Goal: Task Accomplishment & Management: Complete application form

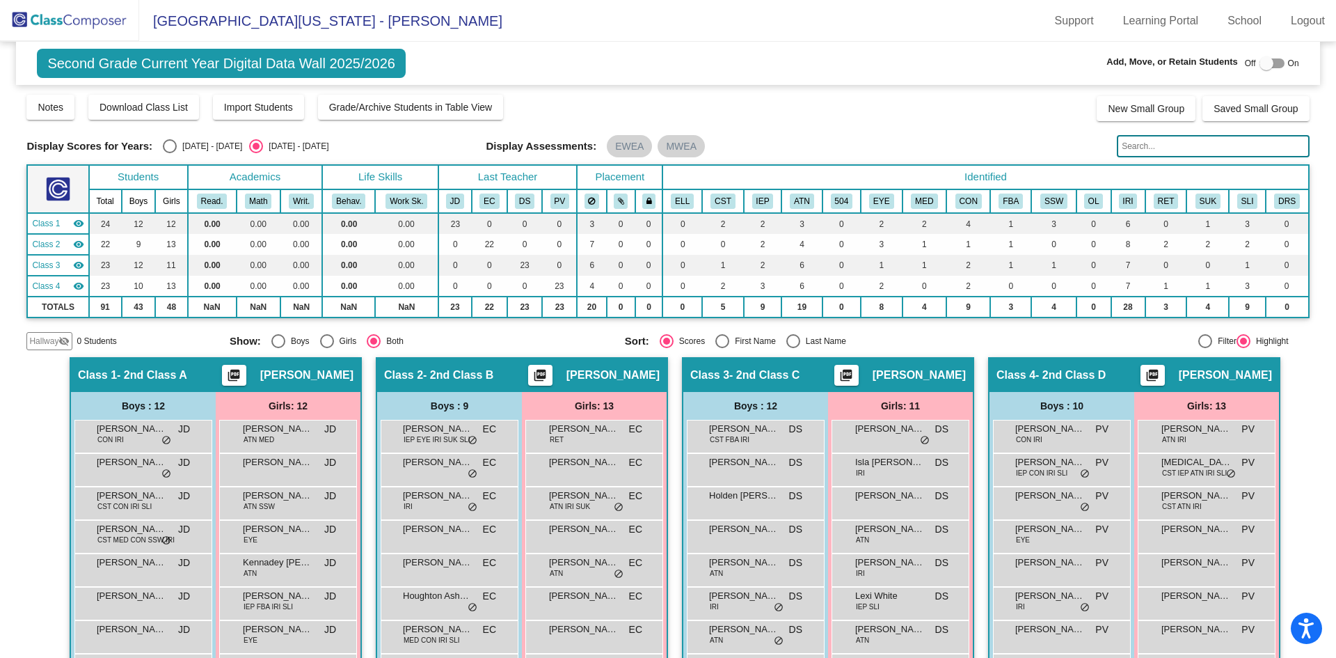
click at [84, 26] on img at bounding box center [69, 20] width 139 height 41
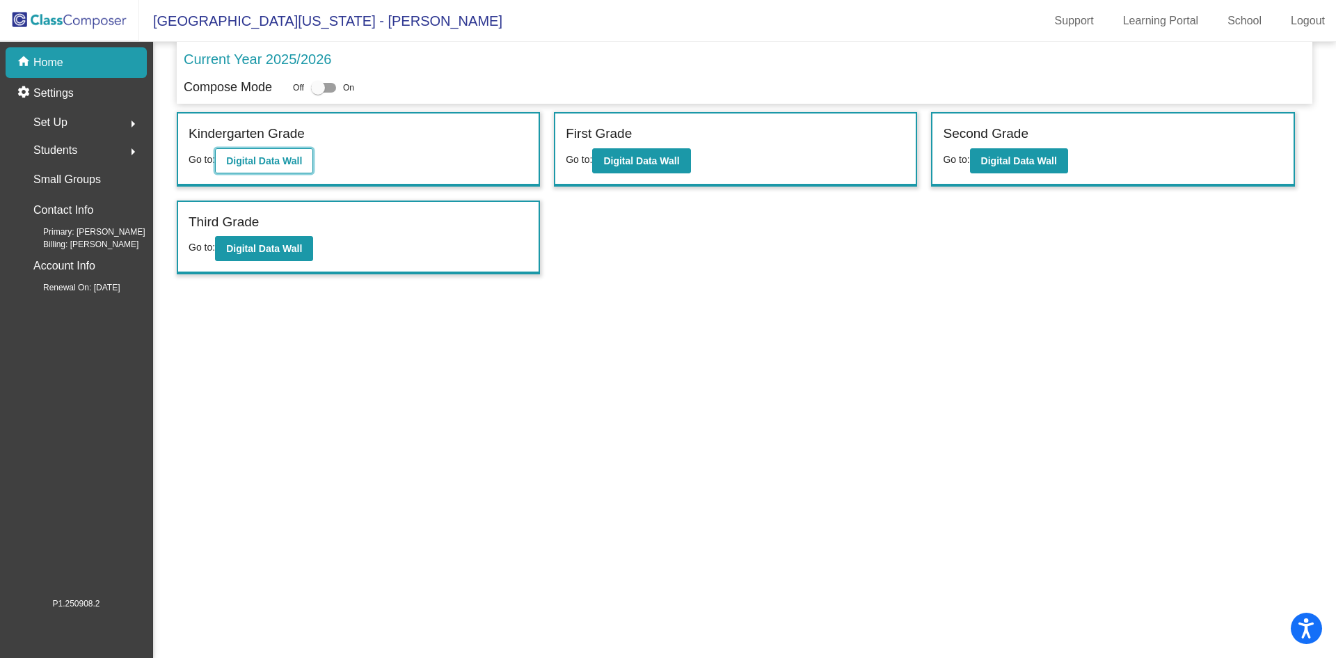
click at [264, 157] on b "Digital Data Wall" at bounding box center [264, 160] width 76 height 11
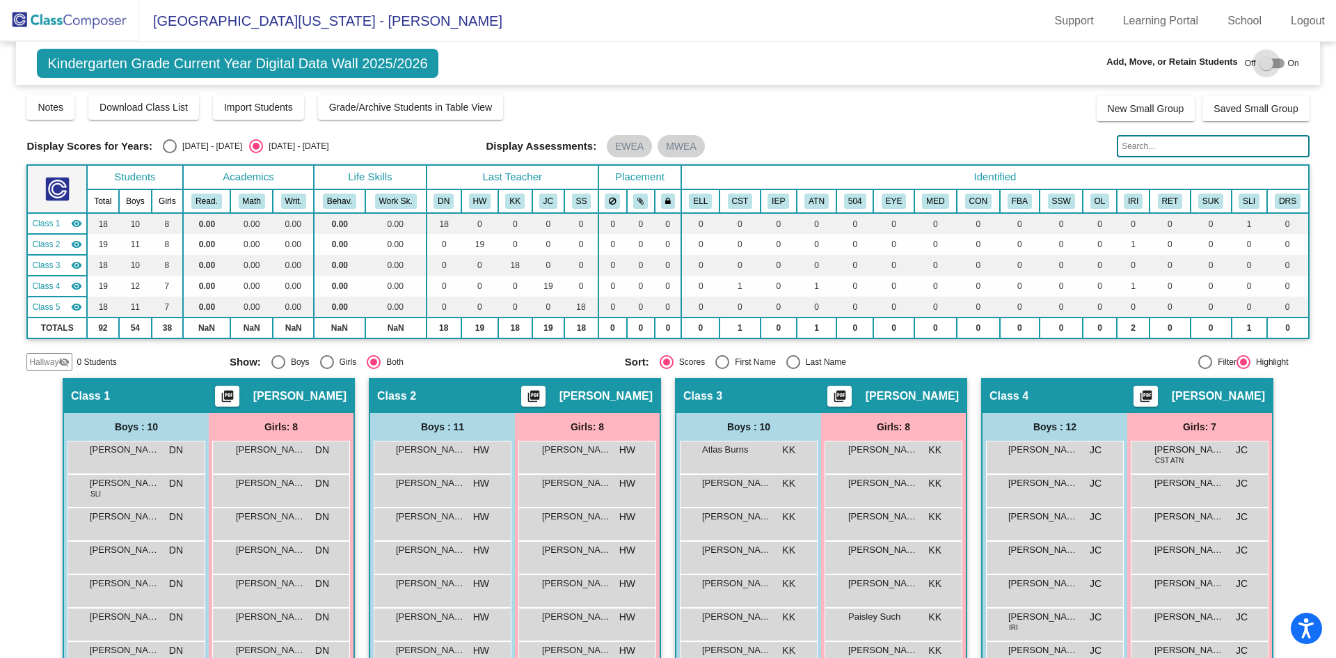
click at [1260, 63] on div at bounding box center [1267, 63] width 14 height 14
checkbox input "true"
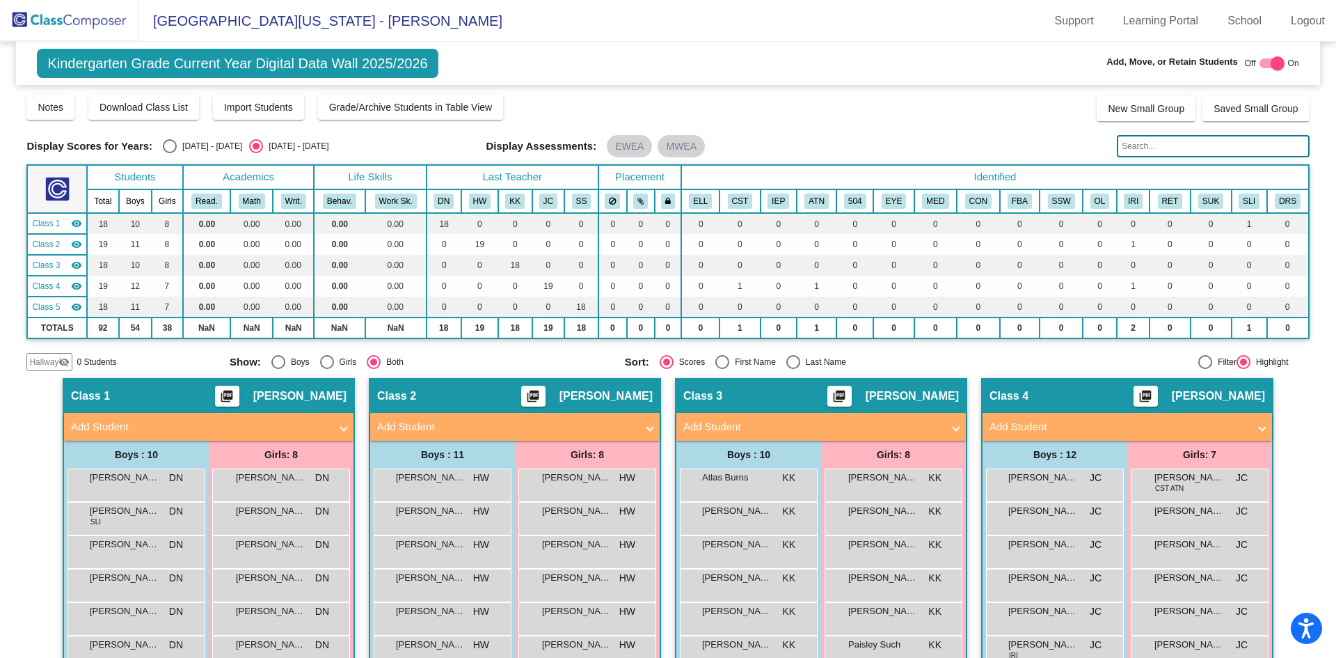
click at [260, 422] on mat-panel-title "Add Student" at bounding box center [200, 427] width 259 height 16
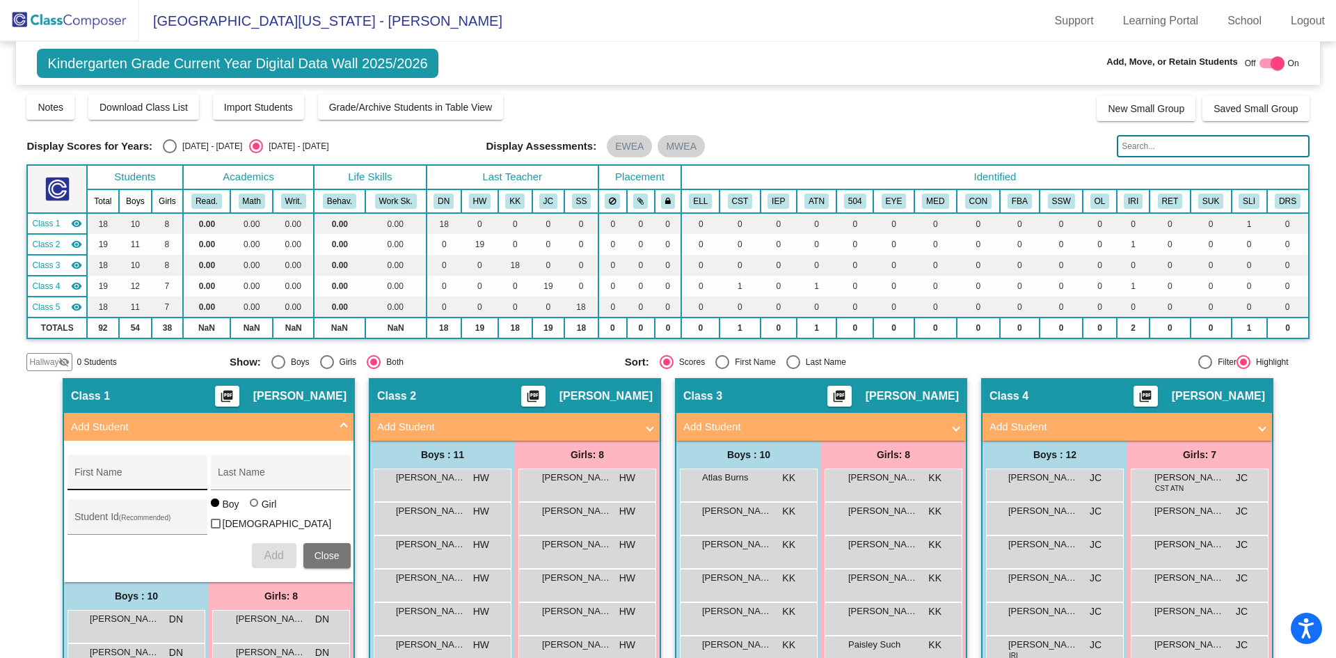
click at [116, 468] on div "First Name" at bounding box center [136, 476] width 125 height 29
type input "Kayleigh"
type input "[PERSON_NAME]"
click at [129, 512] on div "Student Id (Recommended)" at bounding box center [136, 520] width 125 height 29
type input "3810188"
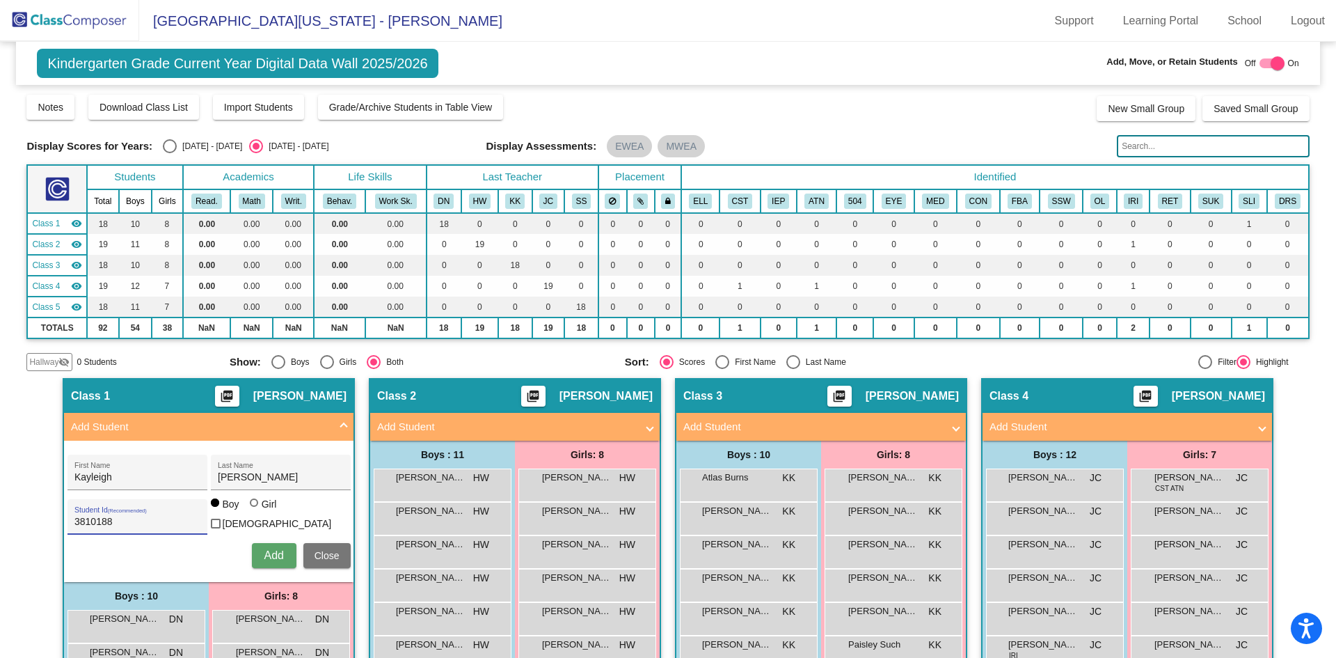
click at [253, 507] on div at bounding box center [254, 502] width 8 height 8
click at [255, 510] on input "Girl" at bounding box center [255, 509] width 1 height 1
radio input "true"
click at [269, 551] on span "Add" at bounding box center [273, 555] width 19 height 12
click at [328, 551] on span "Close" at bounding box center [327, 555] width 25 height 11
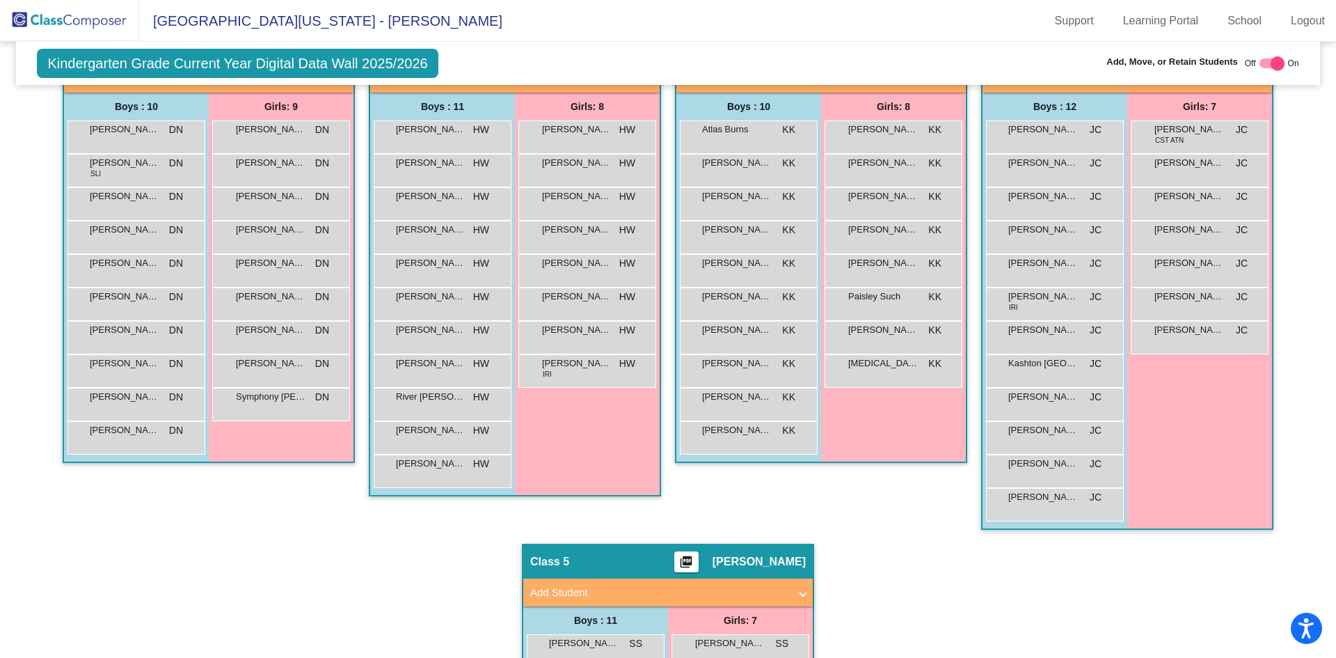
scroll to position [487, 0]
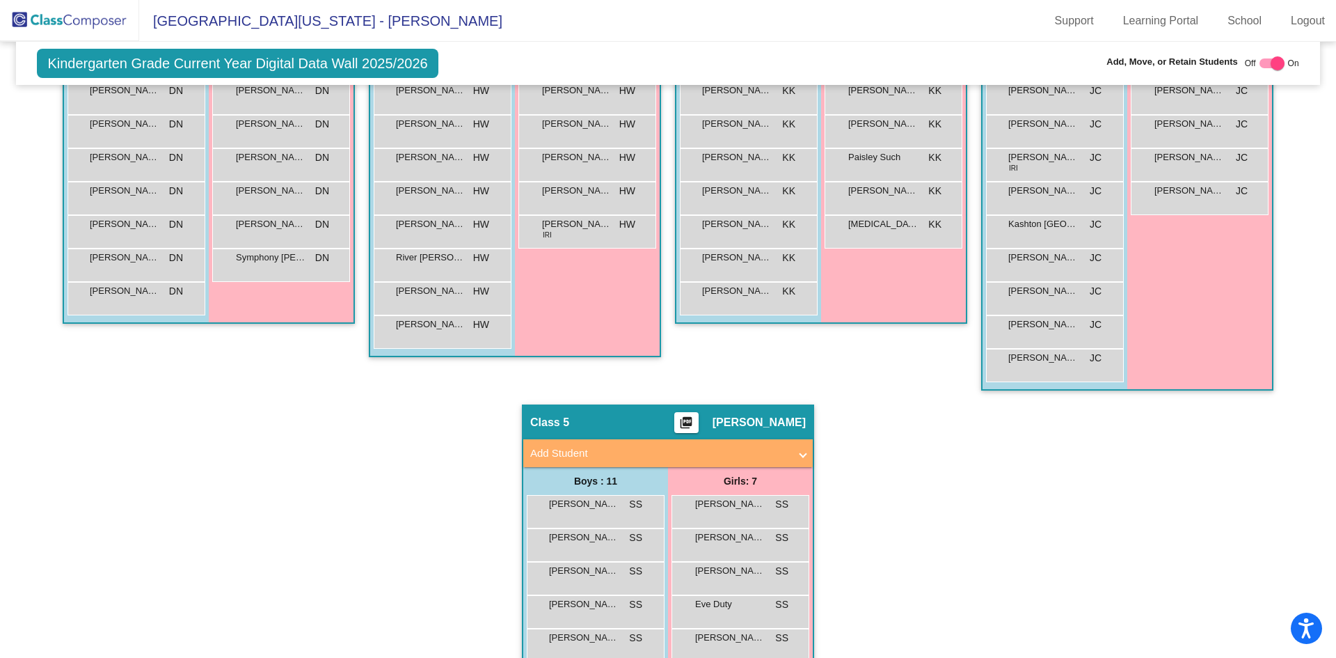
click at [710, 460] on mat-panel-title "Add Student" at bounding box center [659, 453] width 259 height 16
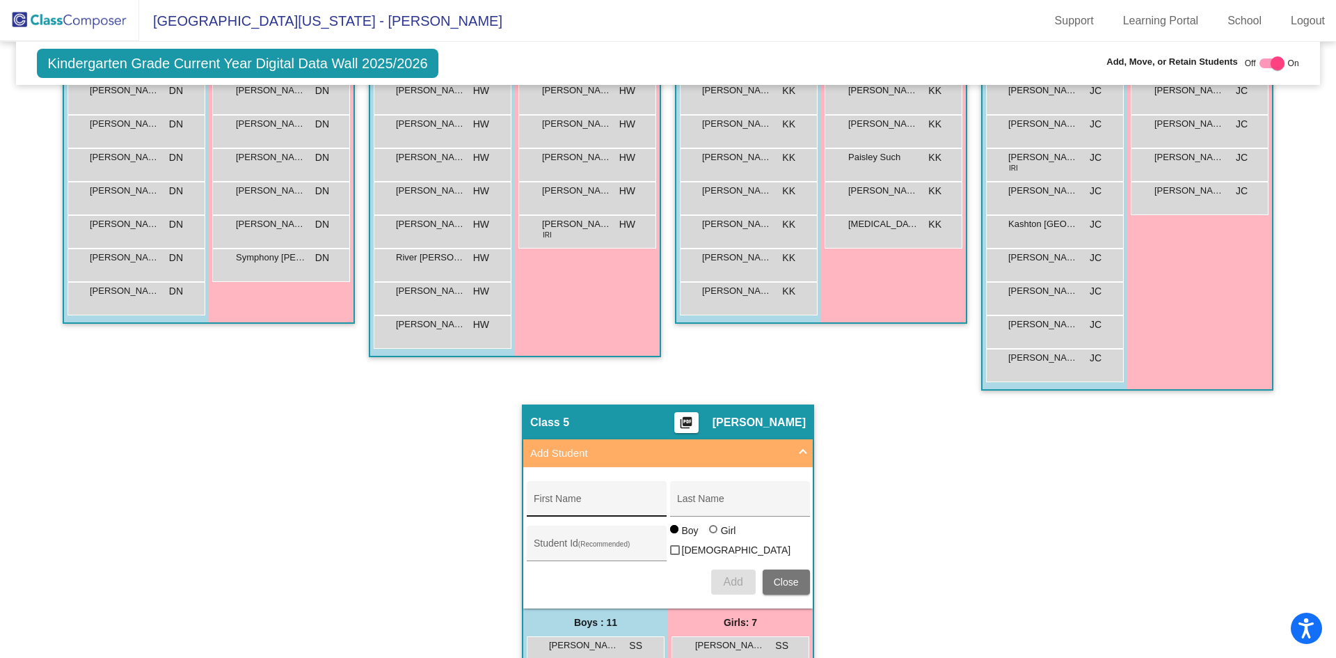
click at [615, 500] on input "First Name" at bounding box center [596, 503] width 125 height 11
type input "Sofia"
type input "[PERSON_NAME]"
type input "3810187"
click at [711, 533] on div at bounding box center [713, 529] width 8 height 8
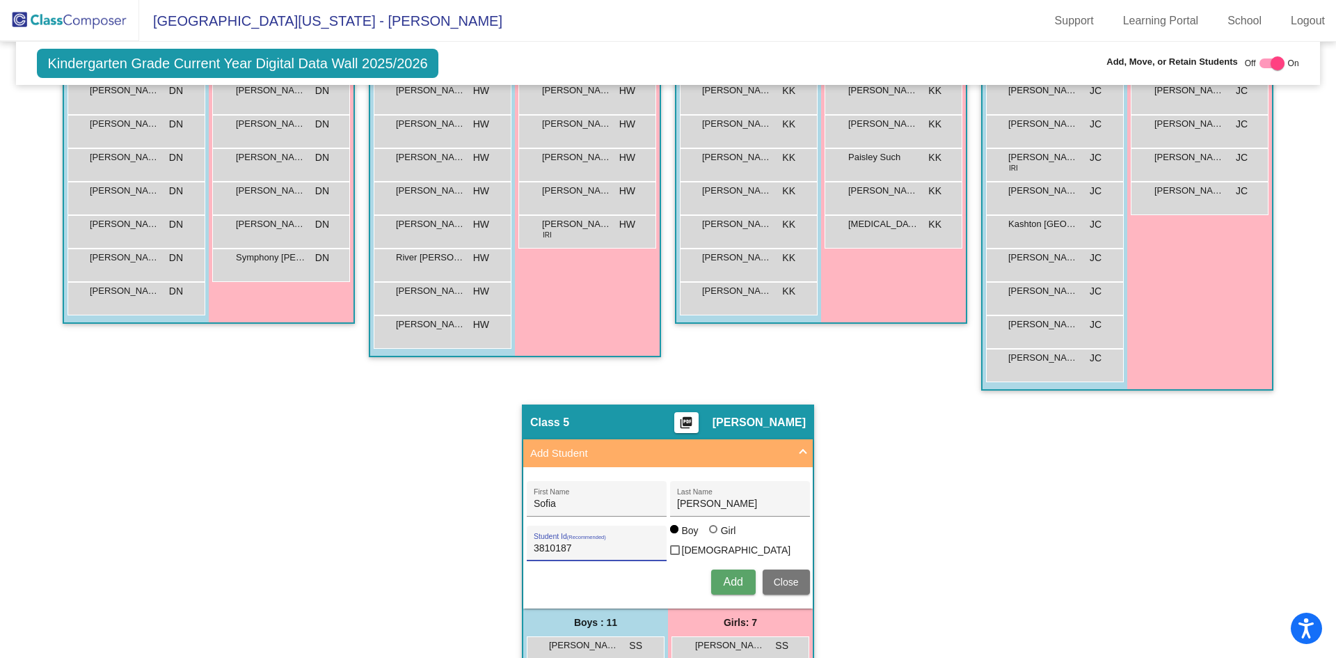
click at [714, 536] on input "Girl" at bounding box center [714, 536] width 1 height 1
radio input "true"
click at [725, 583] on span "Add" at bounding box center [732, 582] width 19 height 12
click at [800, 585] on button "Close" at bounding box center [786, 581] width 47 height 25
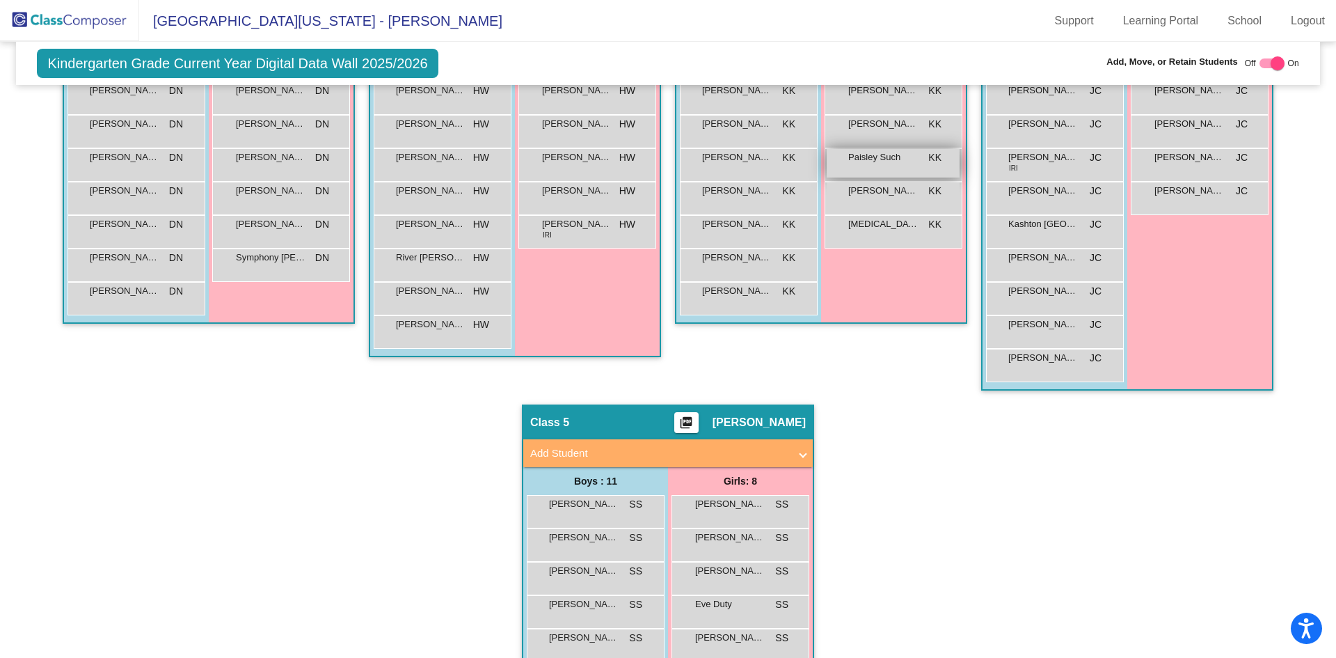
scroll to position [70, 0]
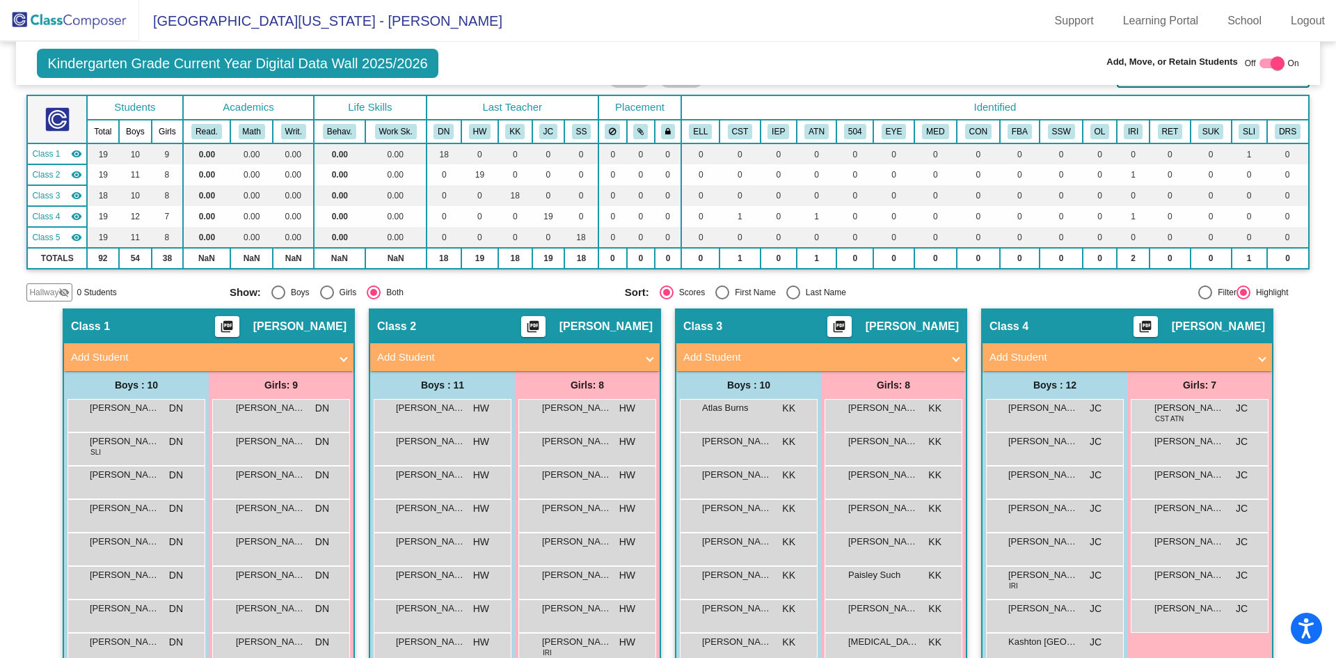
click at [910, 354] on mat-panel-title "Add Student" at bounding box center [812, 357] width 259 height 16
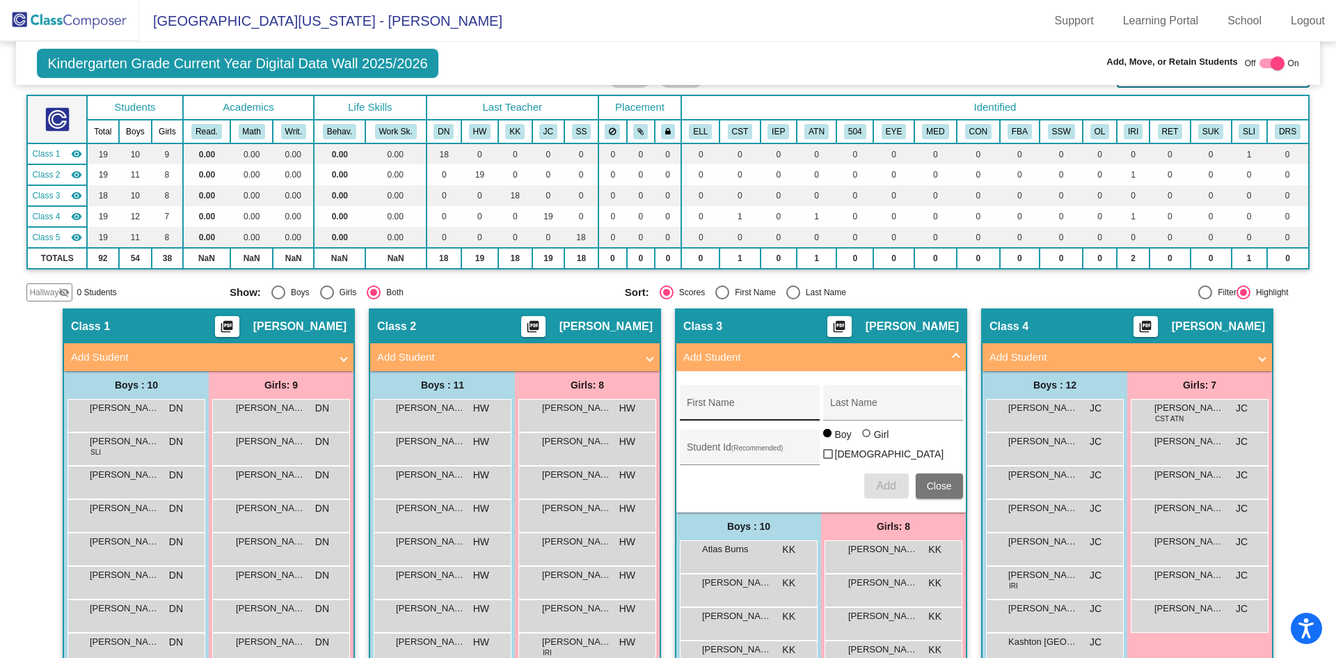
click at [766, 405] on input "First Name" at bounding box center [749, 407] width 125 height 11
type input "Thor"
type input "[DEMOGRAPHIC_DATA]"
click at [751, 438] on div "Student Id (Recommended)" at bounding box center [749, 450] width 125 height 29
type input "3810089"
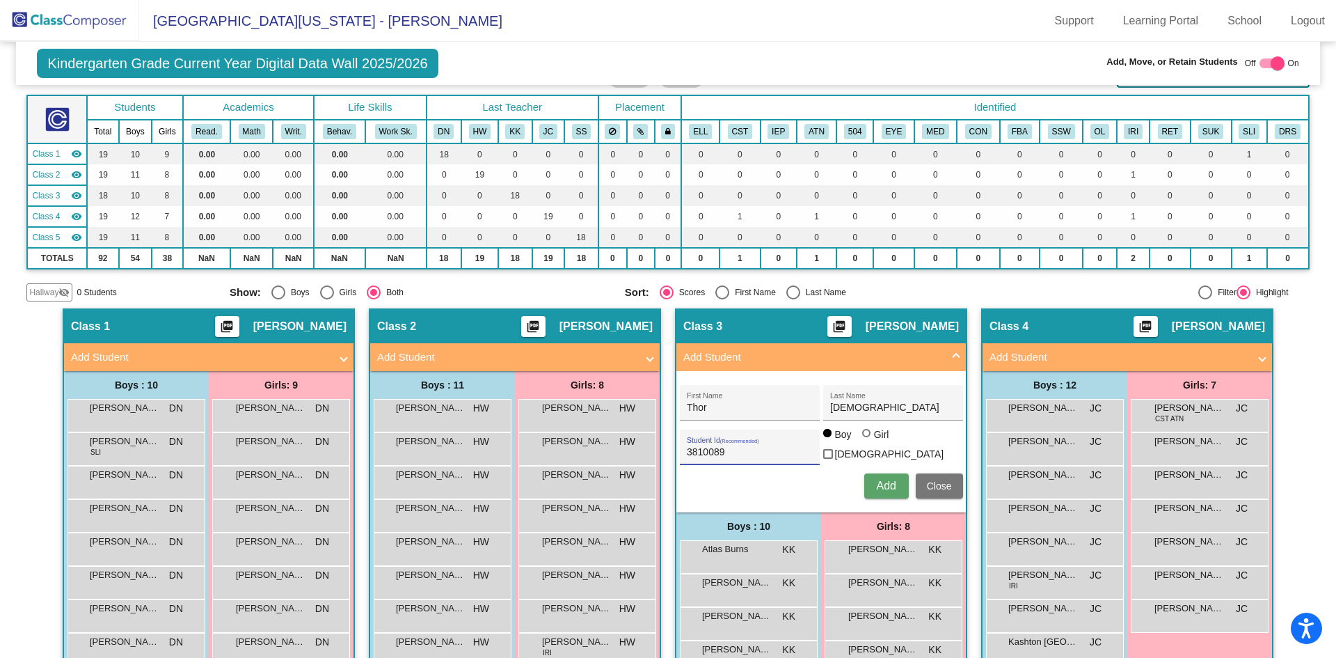
click at [885, 480] on span "Add" at bounding box center [885, 486] width 19 height 12
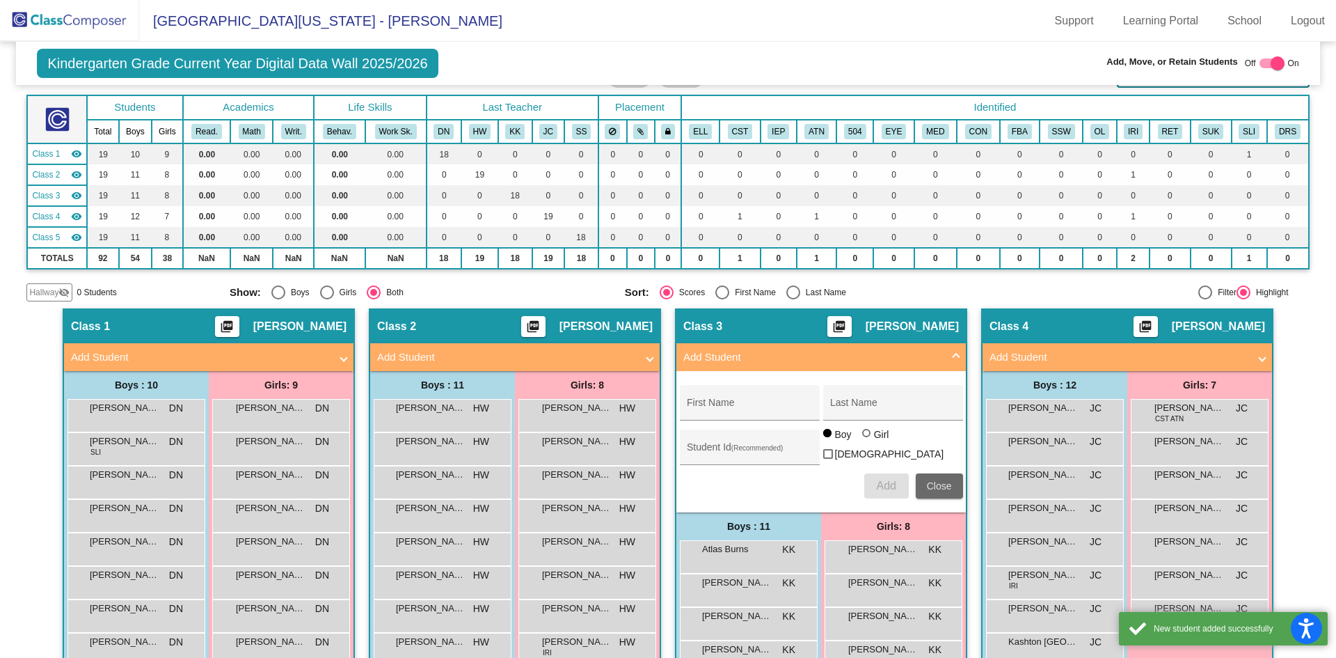
click at [940, 481] on span "Close" at bounding box center [939, 485] width 25 height 11
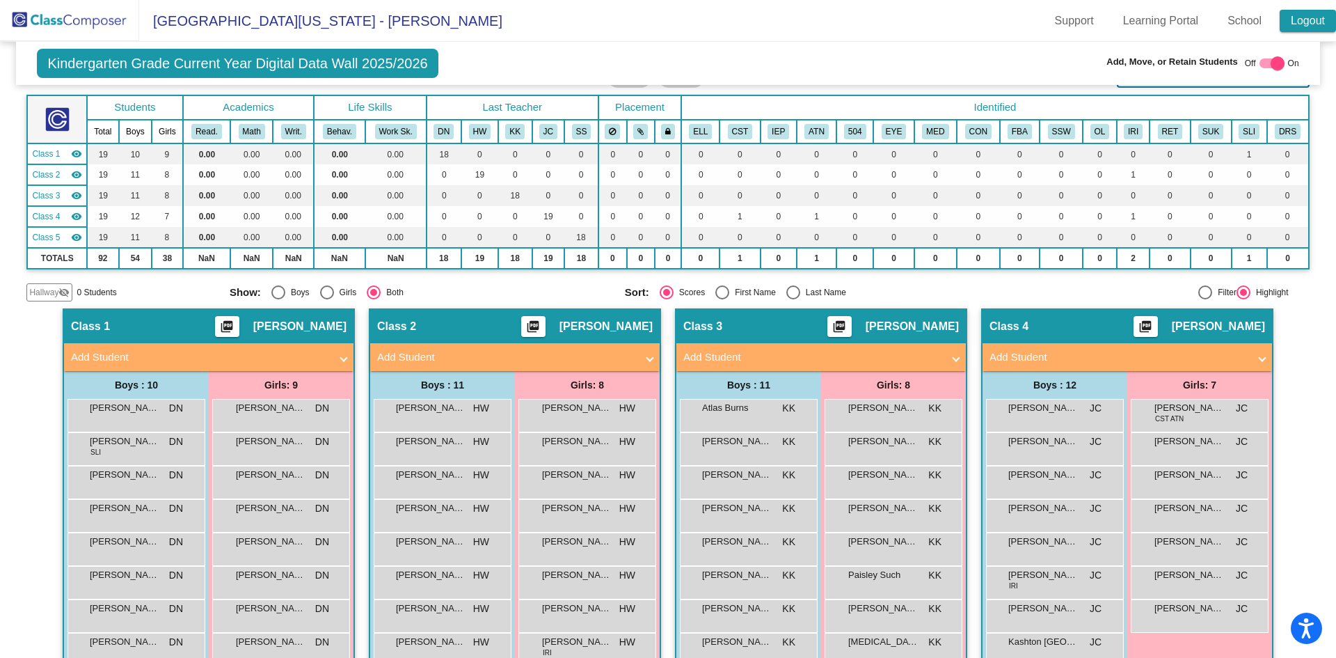
click at [1299, 21] on link "Logout" at bounding box center [1308, 21] width 56 height 22
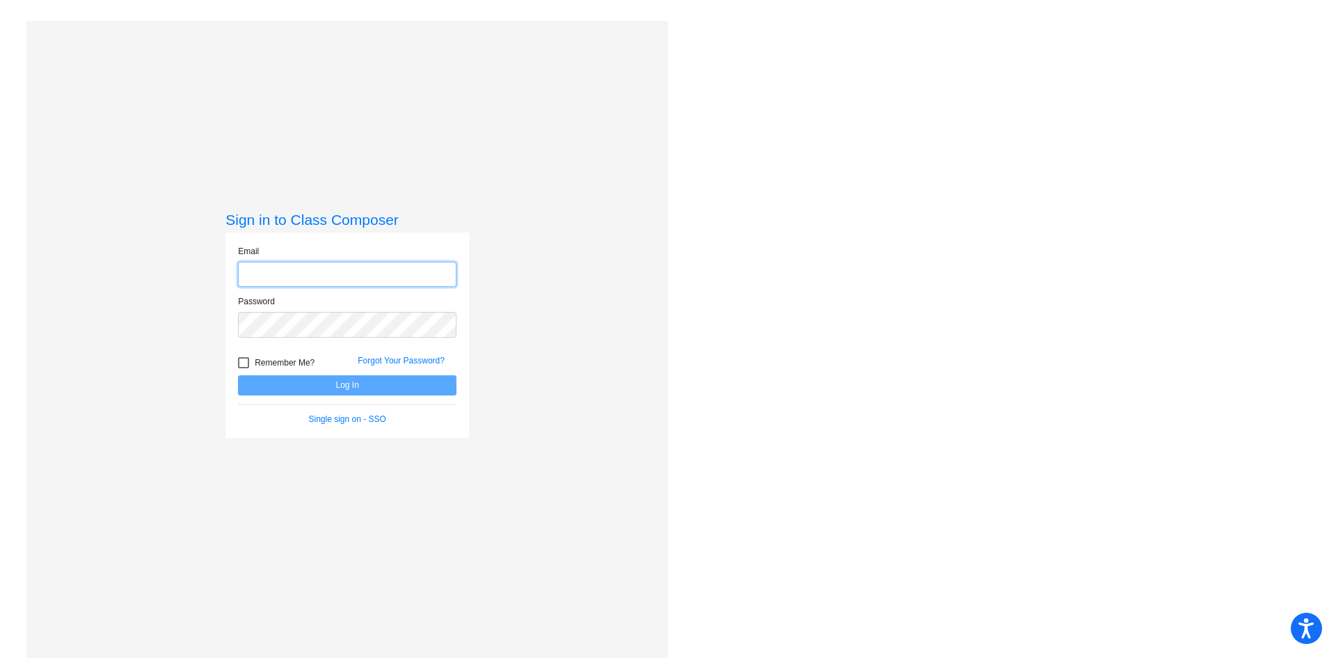
type input "[EMAIL_ADDRESS][PERSON_NAME][DOMAIN_NAME]"
